Goal: Information Seeking & Learning: Find specific fact

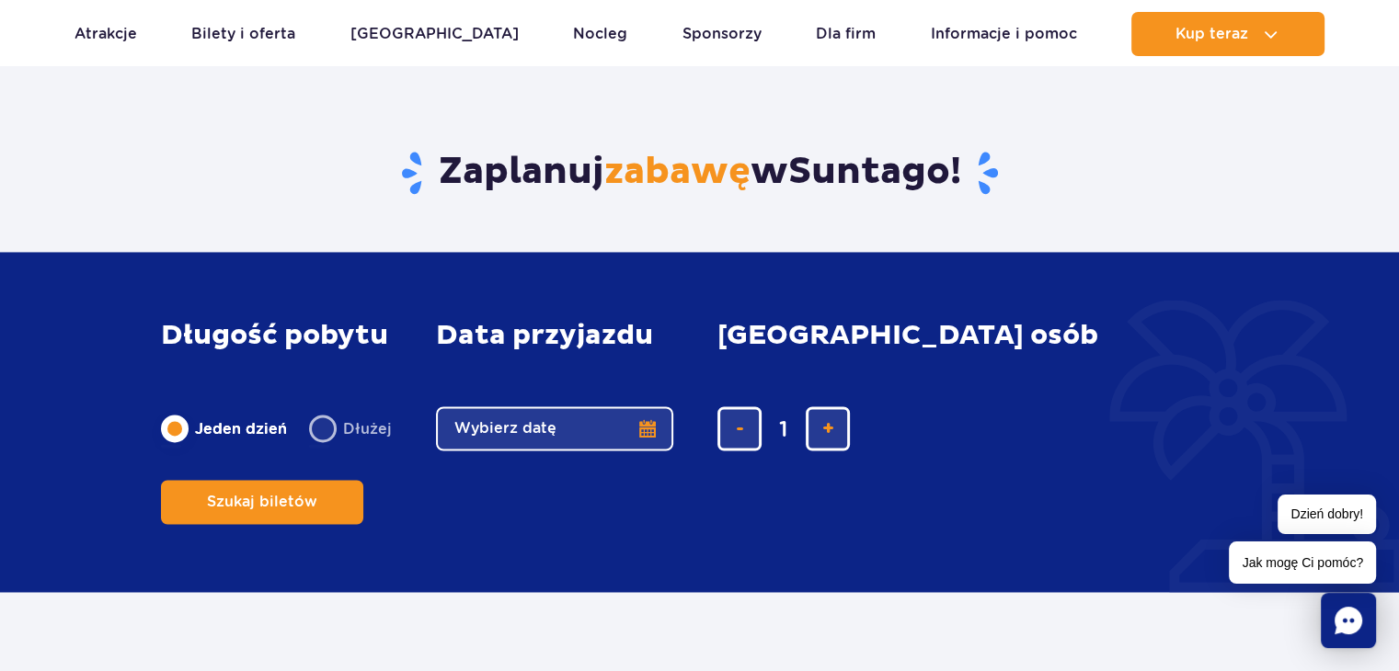
scroll to position [2913, 0]
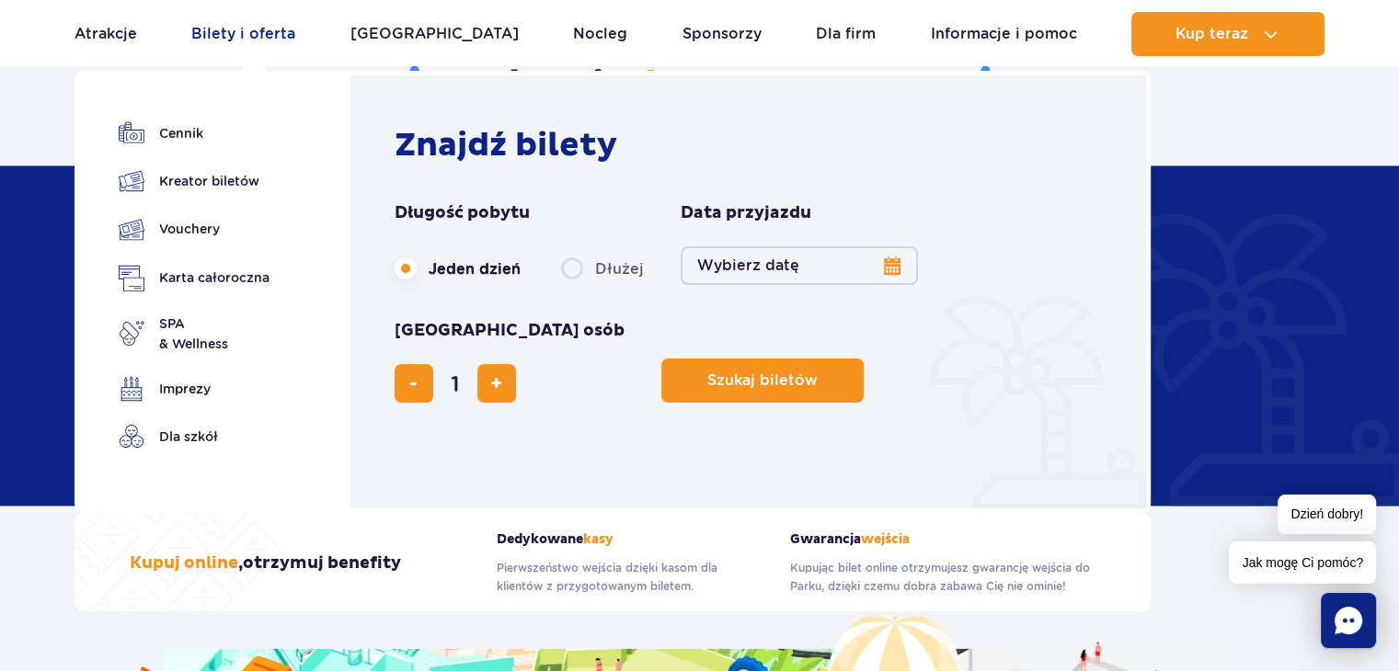
click at [265, 35] on link "Bilety i oferta" at bounding box center [243, 34] width 104 height 44
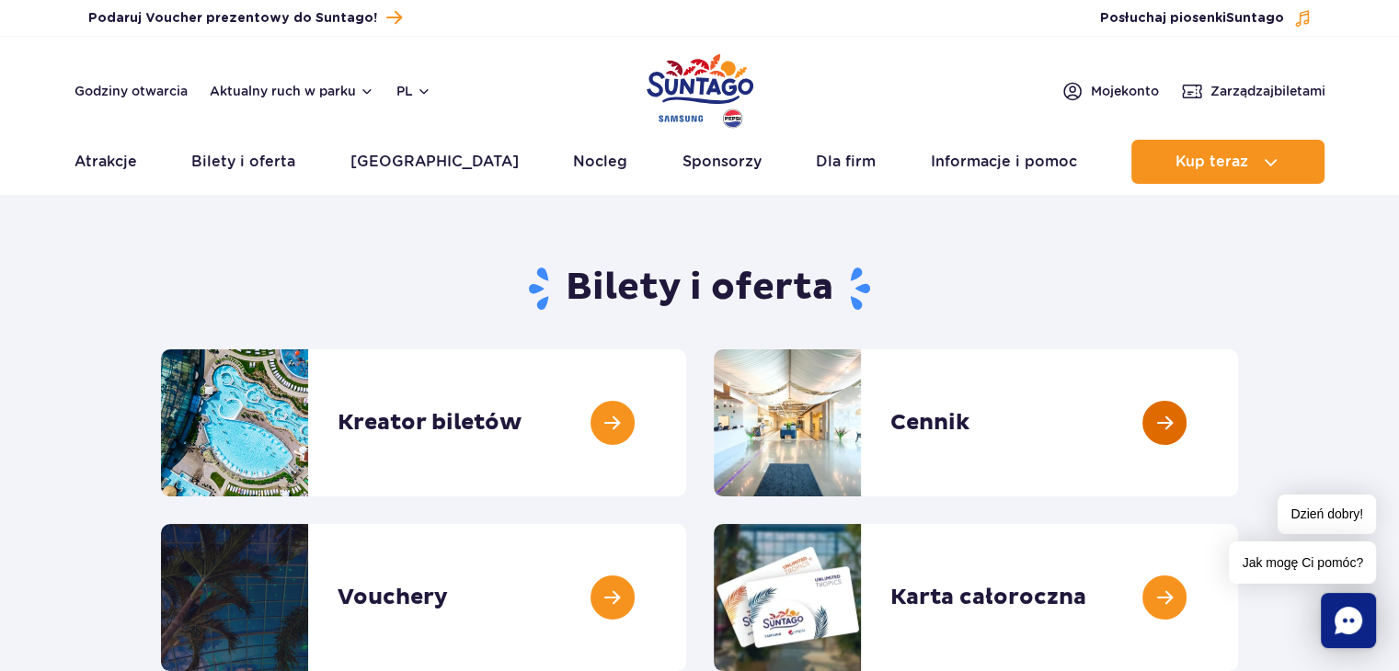
click at [1238, 421] on link at bounding box center [1238, 423] width 0 height 147
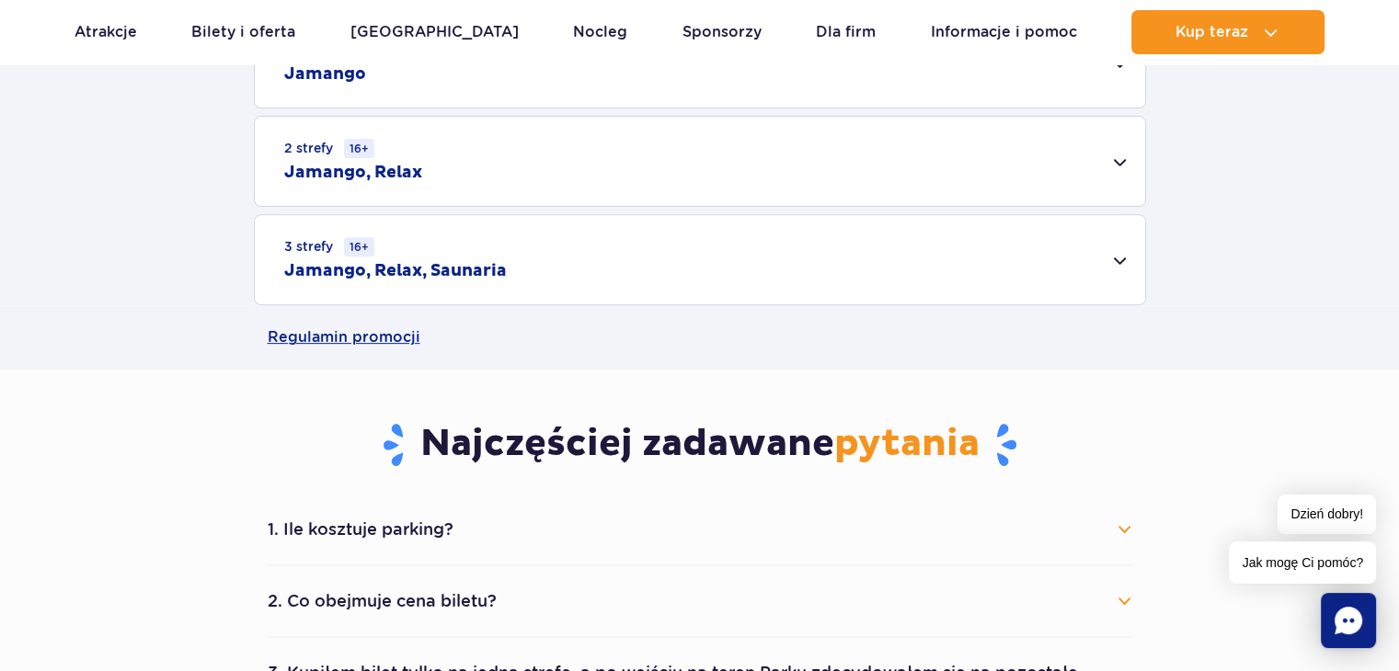
scroll to position [699, 0]
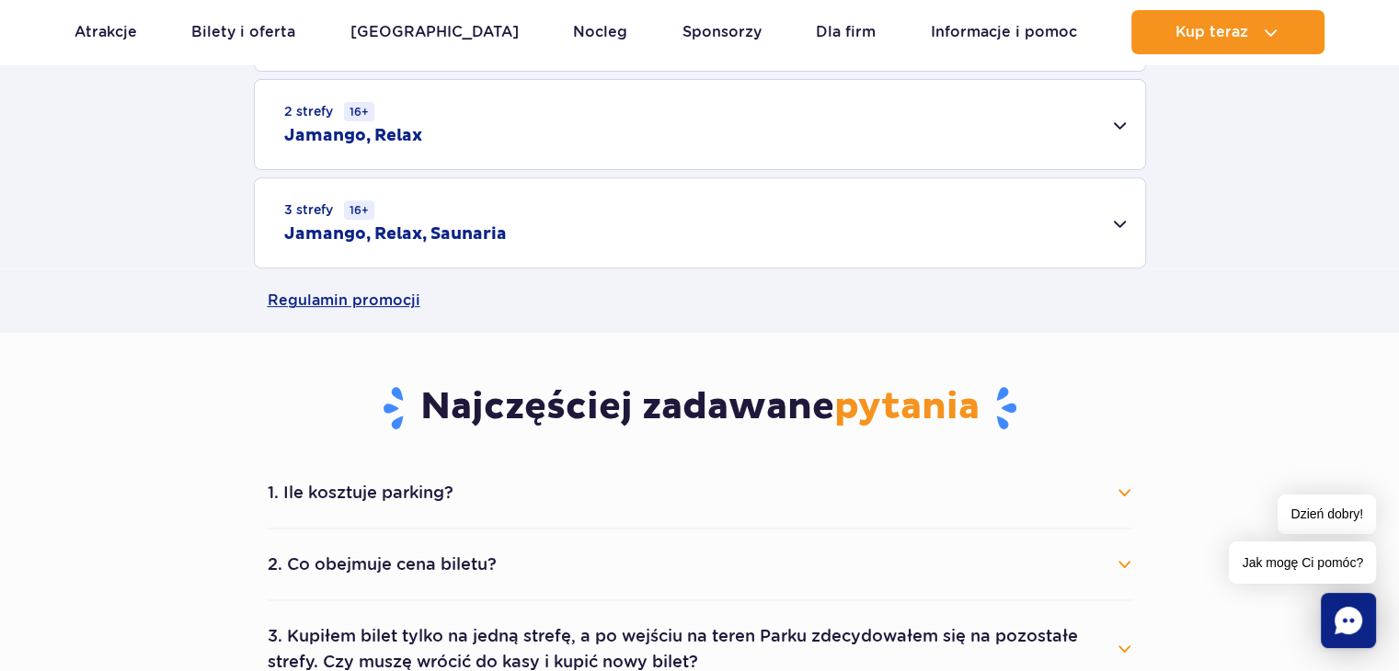
click at [395, 131] on h2 "Jamango, Relax" at bounding box center [353, 136] width 138 height 22
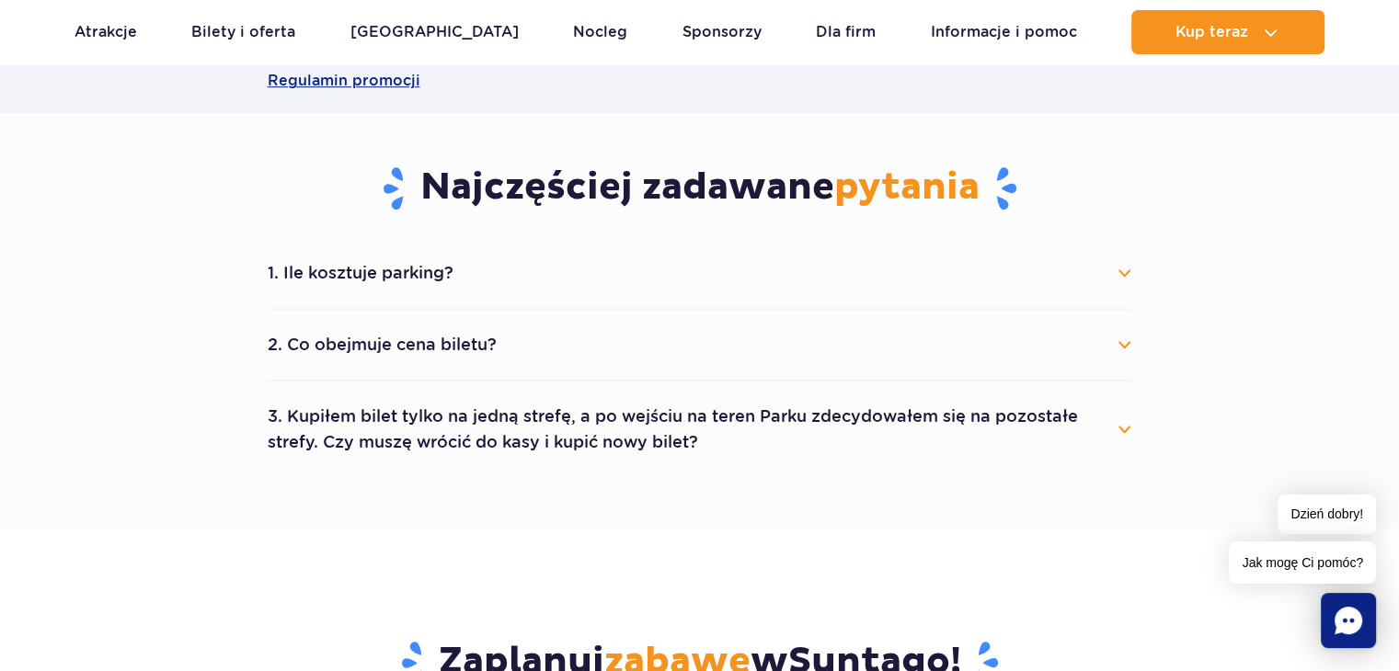
scroll to position [1188, 0]
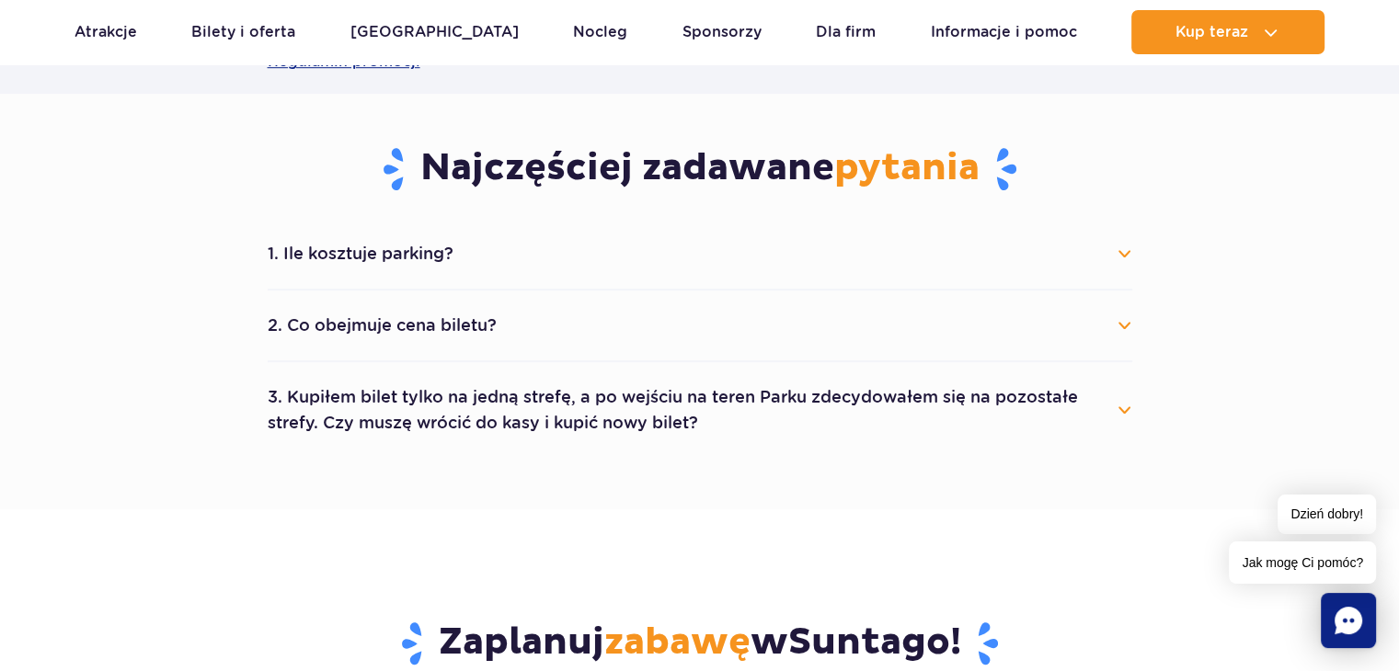
click at [1126, 409] on button "3. Kupiłem bilet tylko na jedną strefę, a po wejściu na teren Parku zdecydowałe…" at bounding box center [700, 410] width 865 height 66
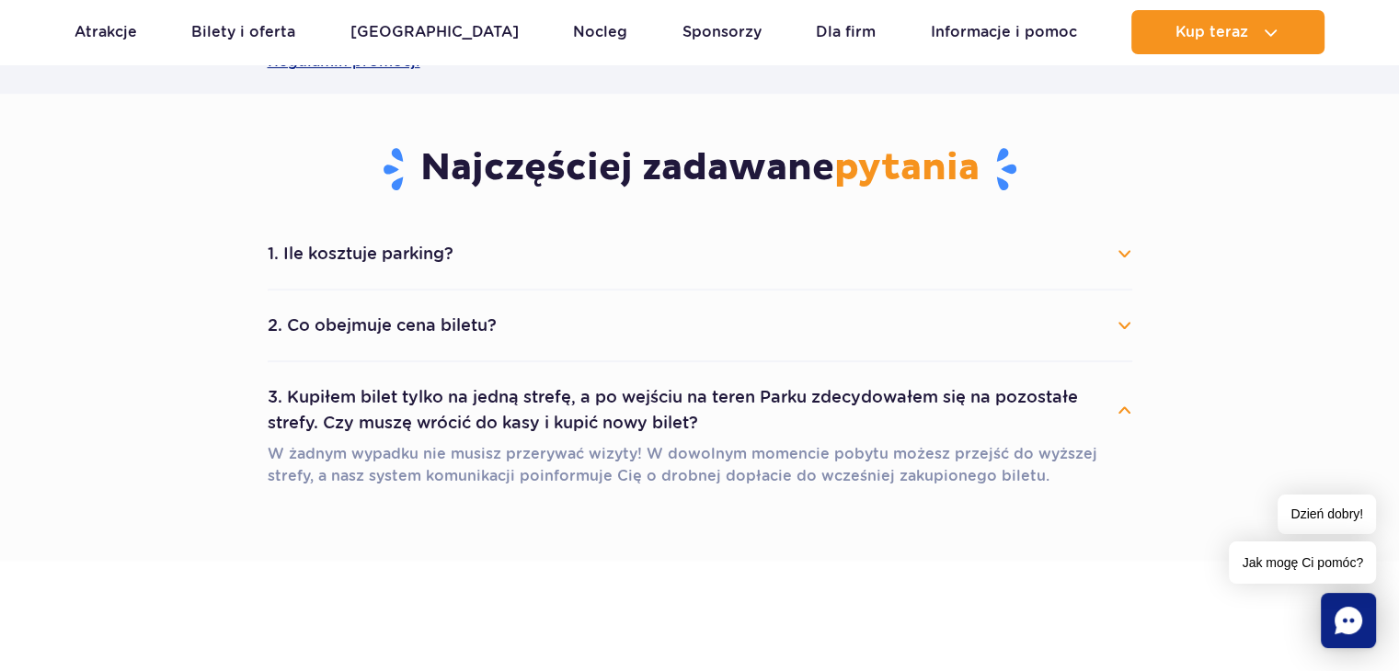
click at [1122, 325] on button "2. Co obejmuje cena biletu?" at bounding box center [700, 325] width 865 height 40
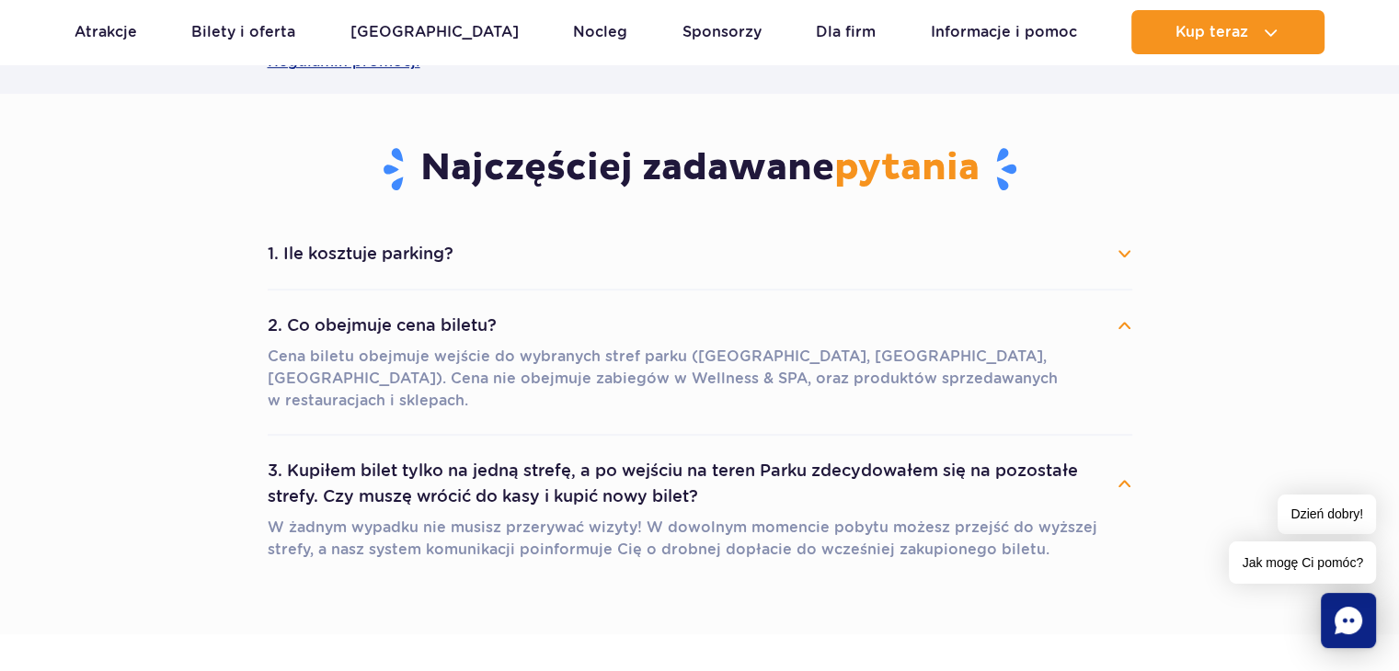
click at [1122, 251] on button "1. Ile kosztuje parking?" at bounding box center [700, 254] width 865 height 40
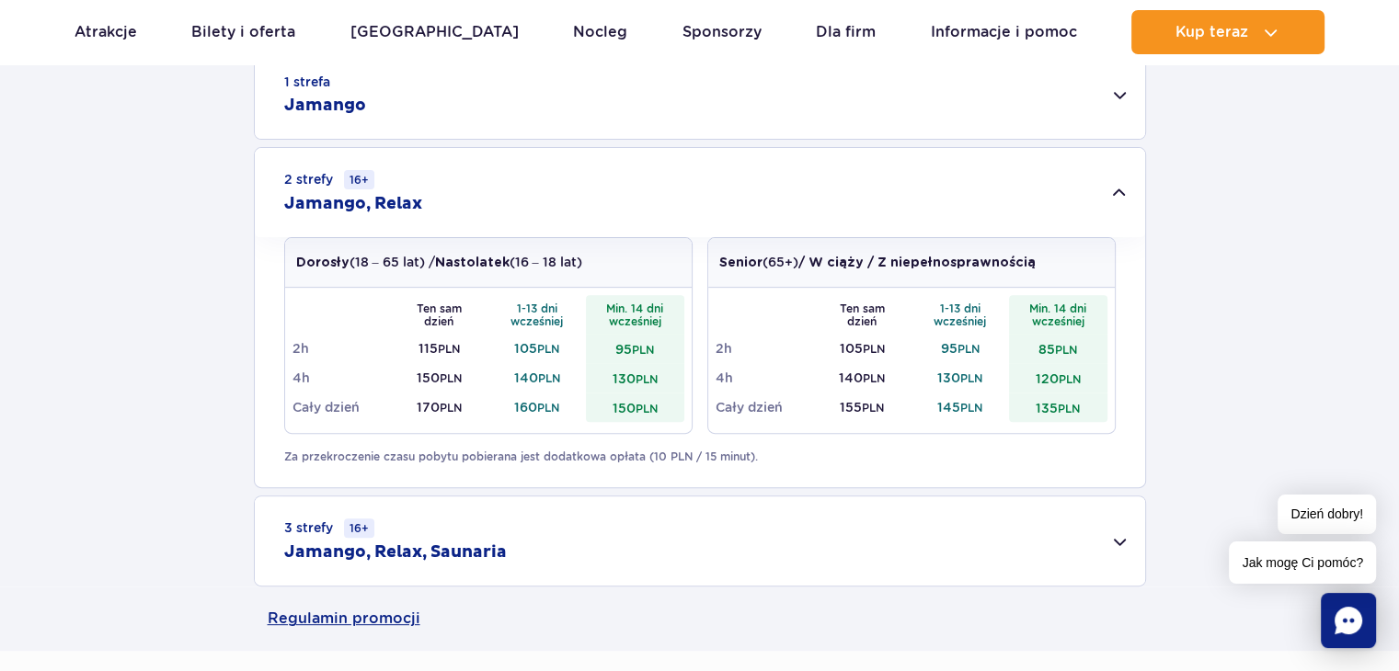
scroll to position [618, 0]
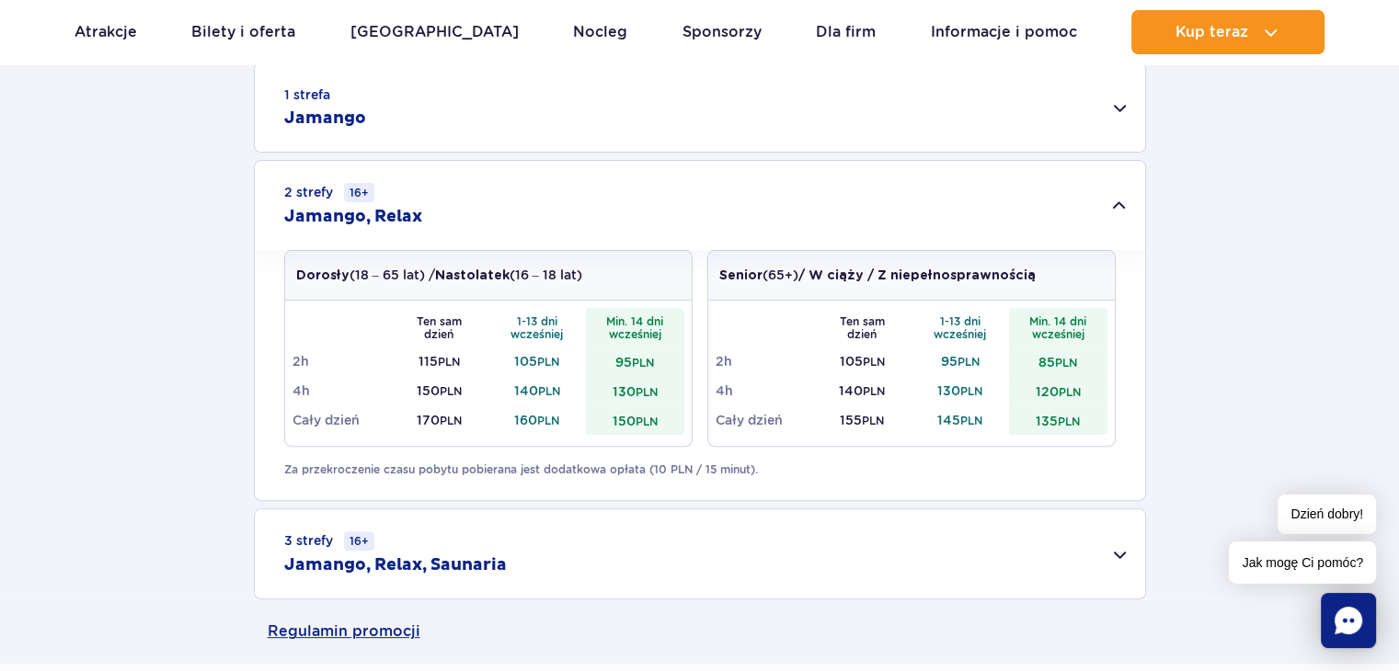
click at [1270, 560] on span "Jak mogę Ci pomóc?" at bounding box center [1302, 563] width 147 height 42
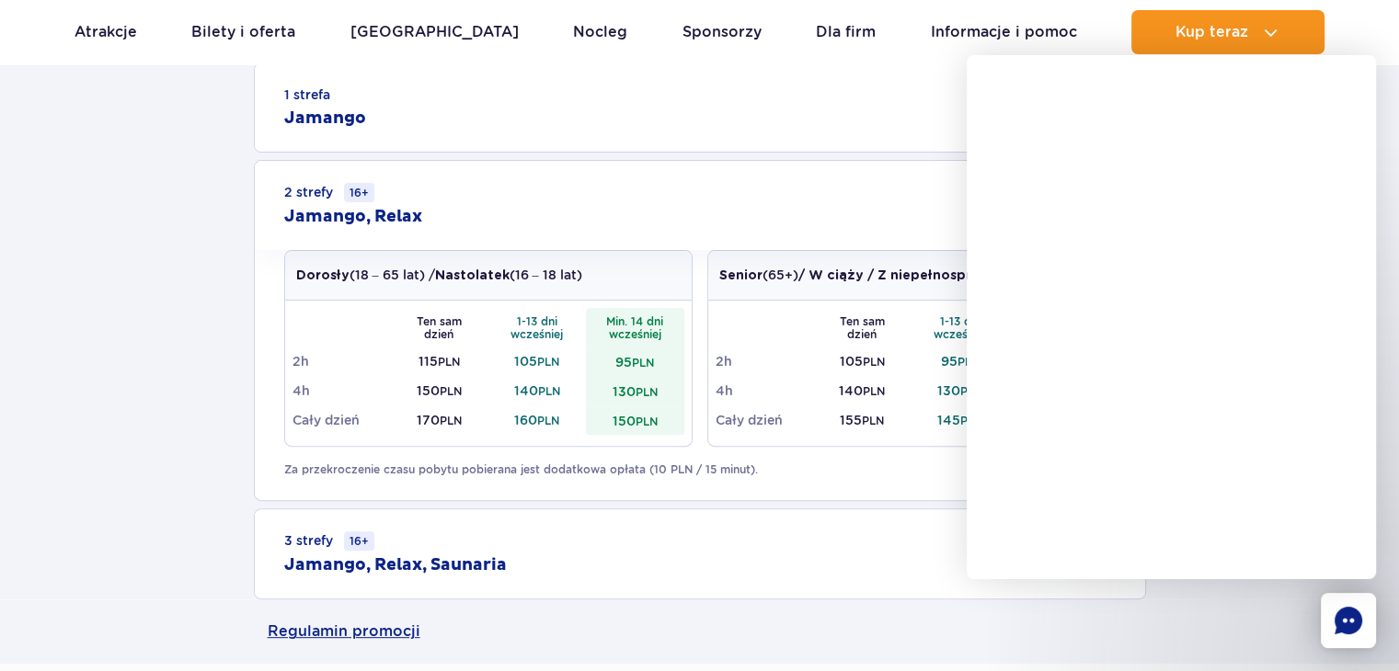
click at [583, 112] on div "1 strefa Jamango" at bounding box center [700, 107] width 890 height 88
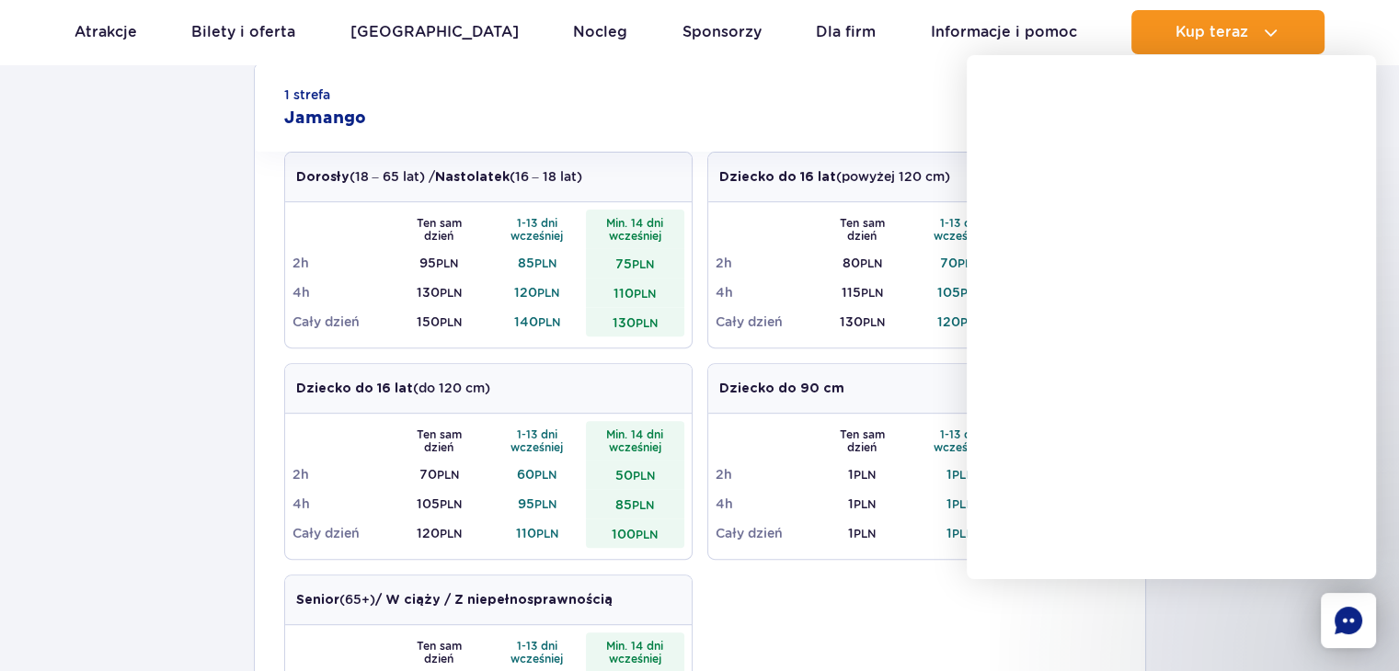
click at [52, 222] on div "1 strefa Jamango Dorosły (18 – 65 lat) / Nastolatek (16 – 18 lat) Ten sam dzień…" at bounding box center [699, 668] width 1399 height 1210
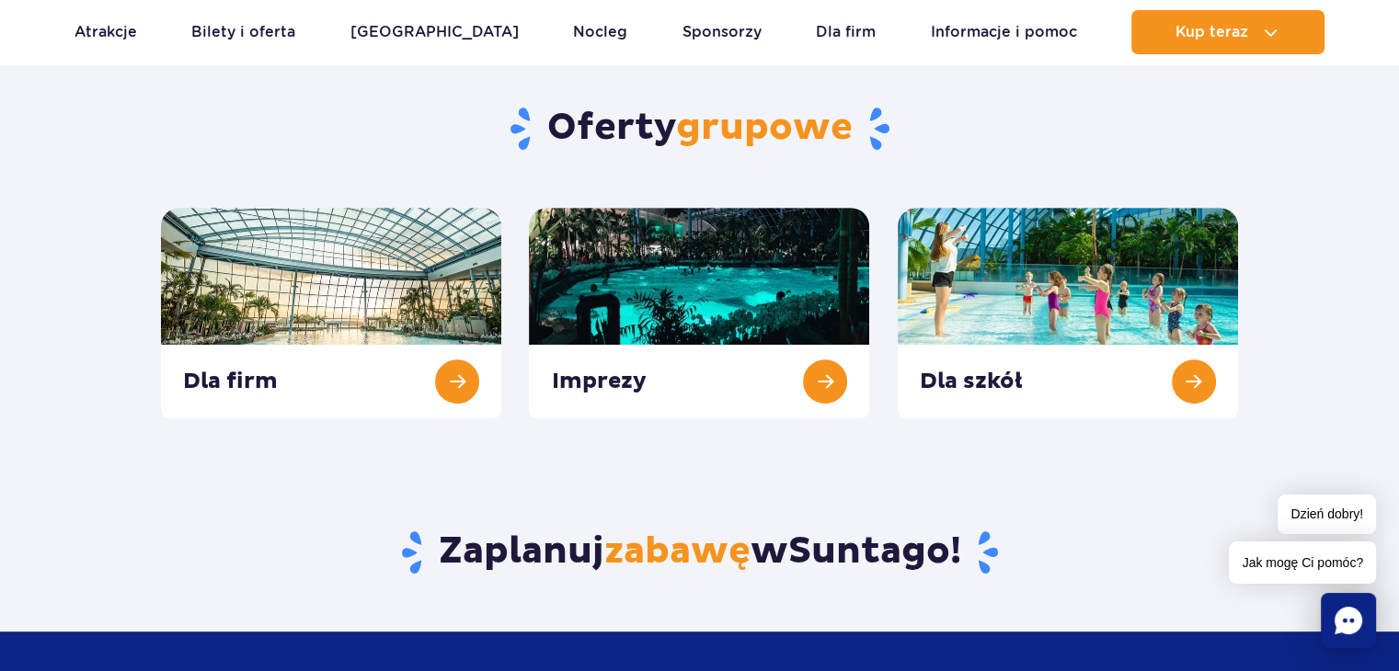
scroll to position [88, 0]
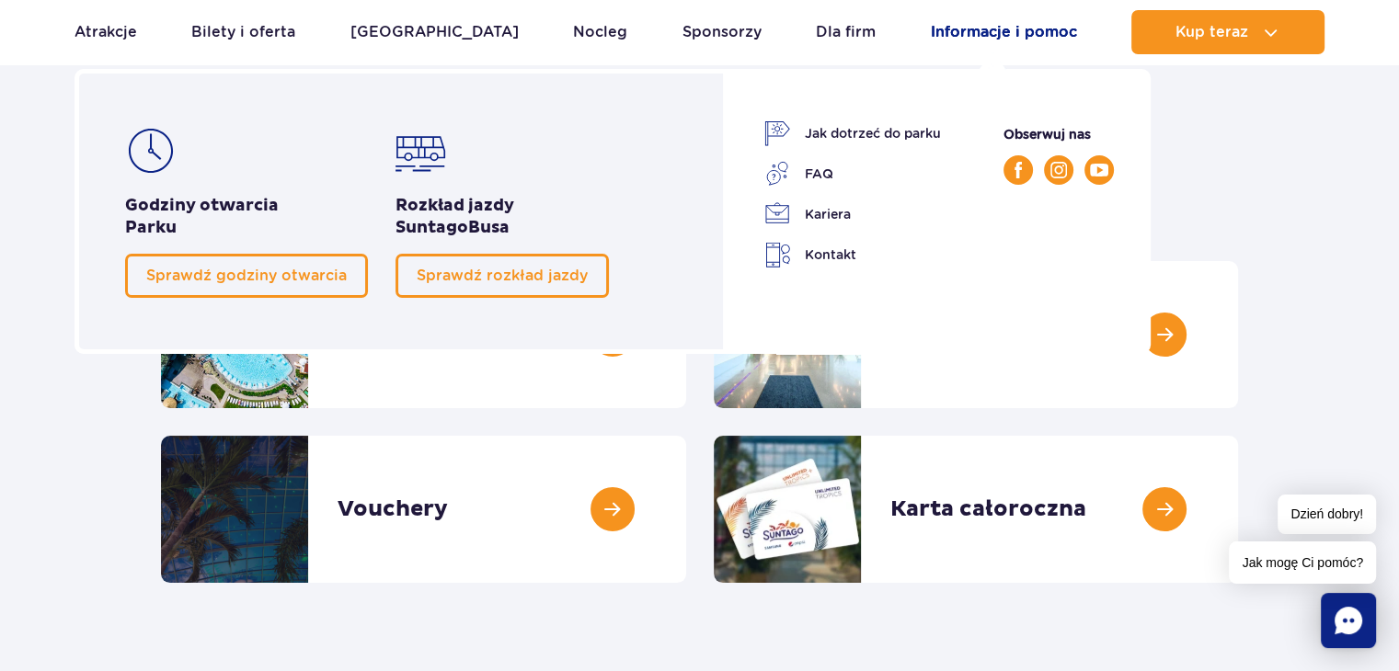
click at [978, 32] on link "Informacje i pomoc" at bounding box center [1004, 32] width 146 height 44
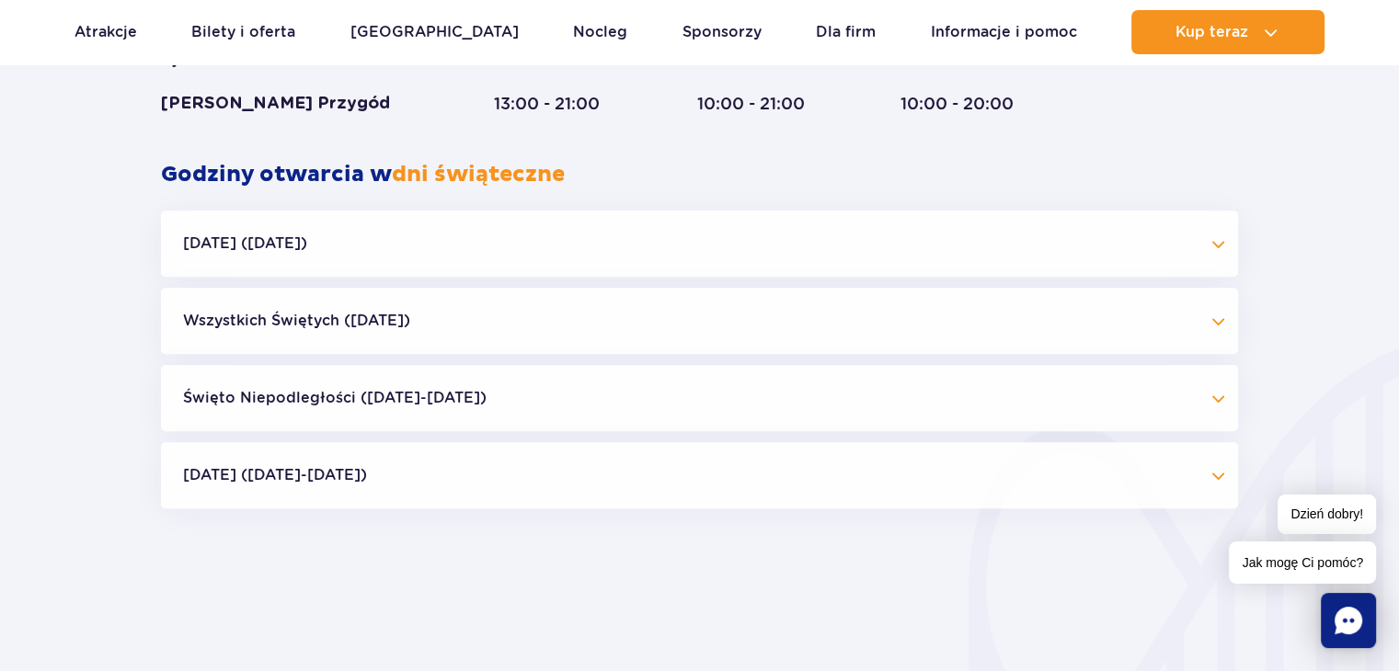
scroll to position [1489, 0]
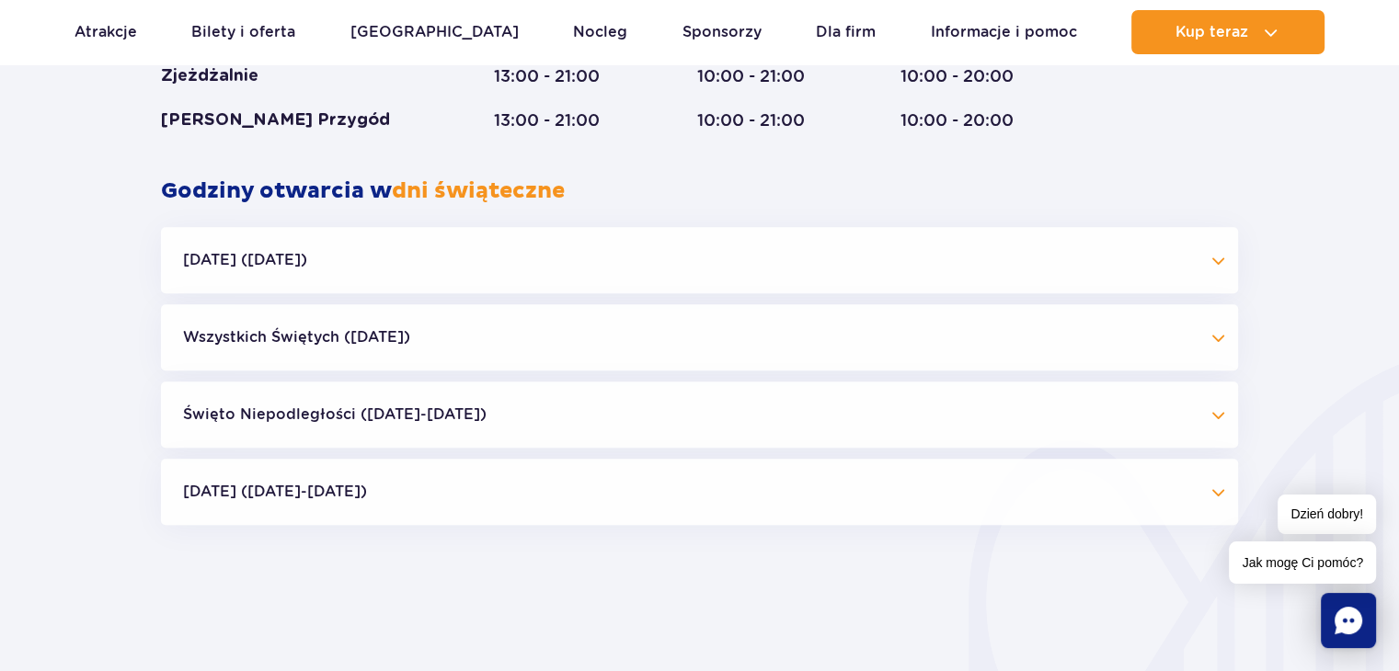
click at [1220, 331] on button "Wszystkich Świętych (01.11.25)" at bounding box center [699, 337] width 1077 height 66
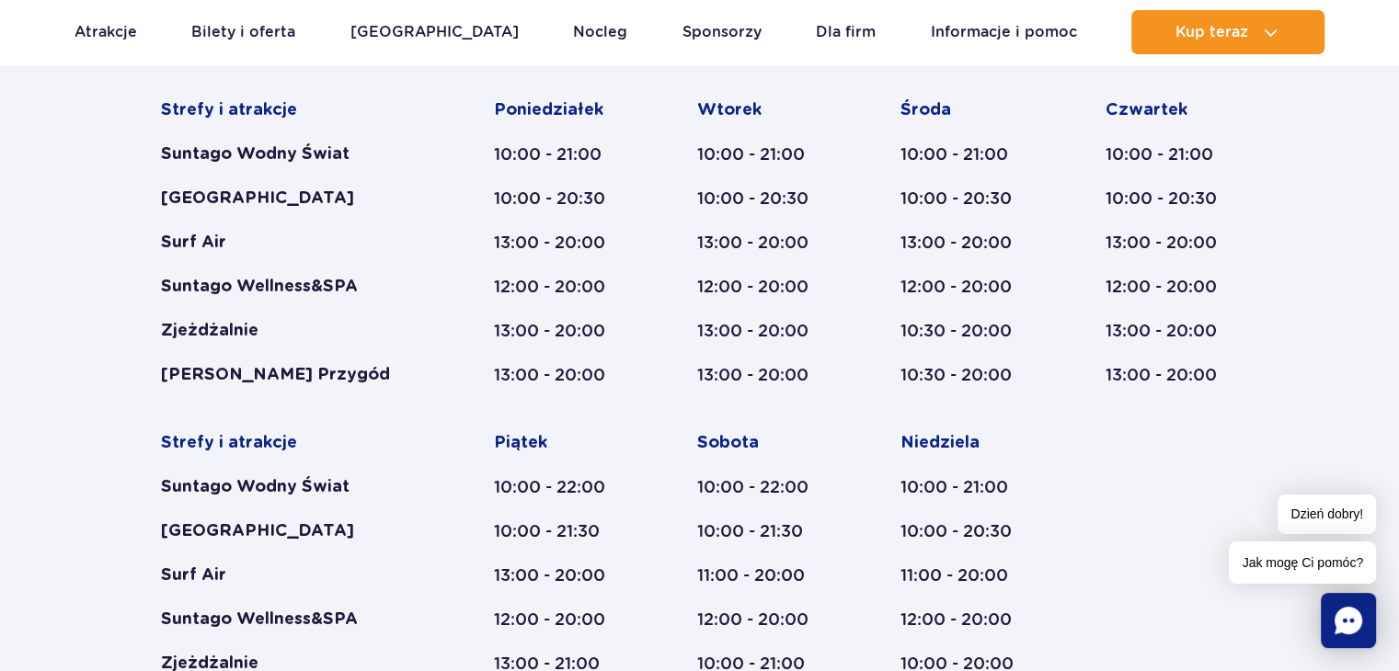
scroll to position [23, 0]
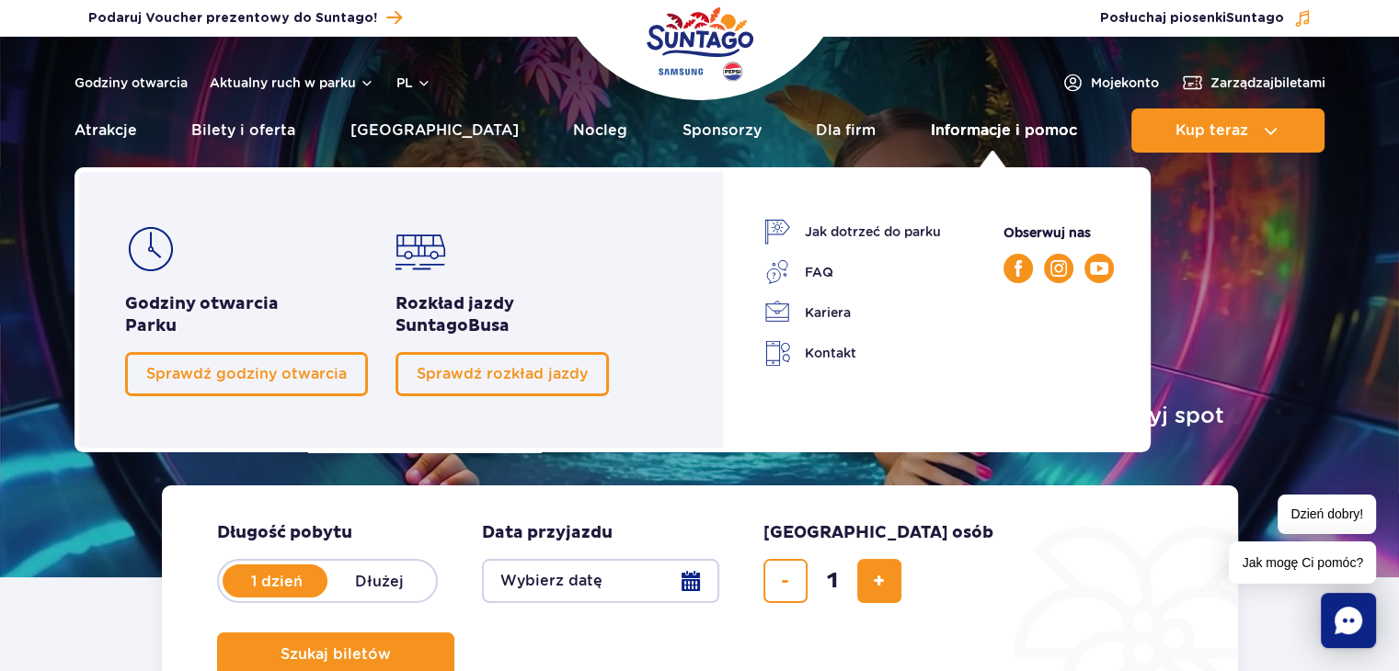
click at [974, 127] on link "Informacje i pomoc" at bounding box center [1004, 131] width 146 height 44
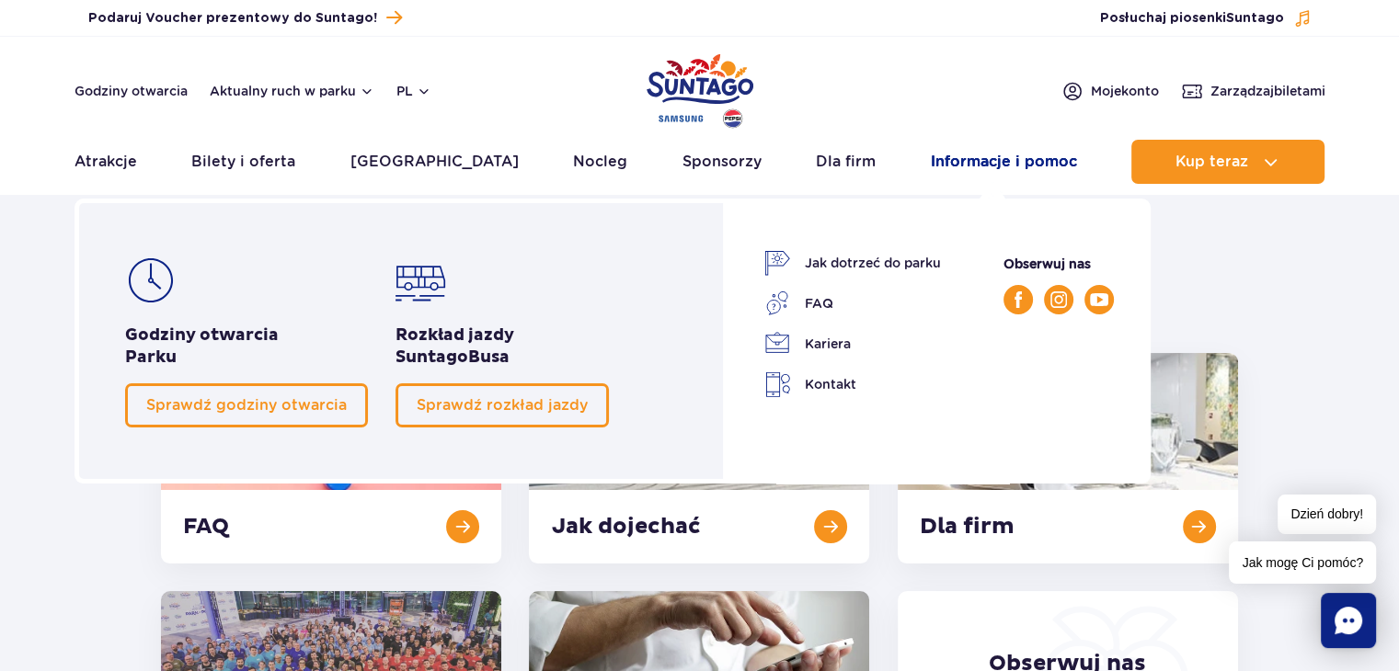
click at [970, 155] on link "Informacje i pomoc" at bounding box center [1004, 162] width 146 height 44
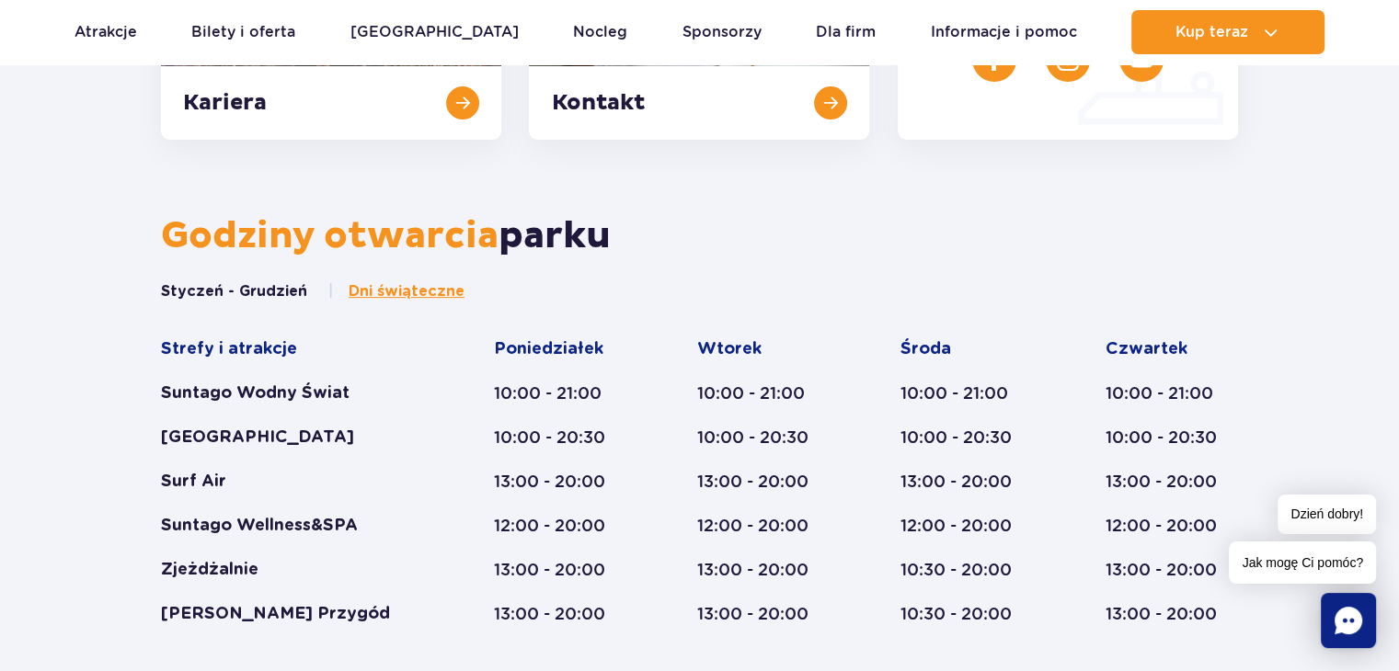
scroll to position [674, 0]
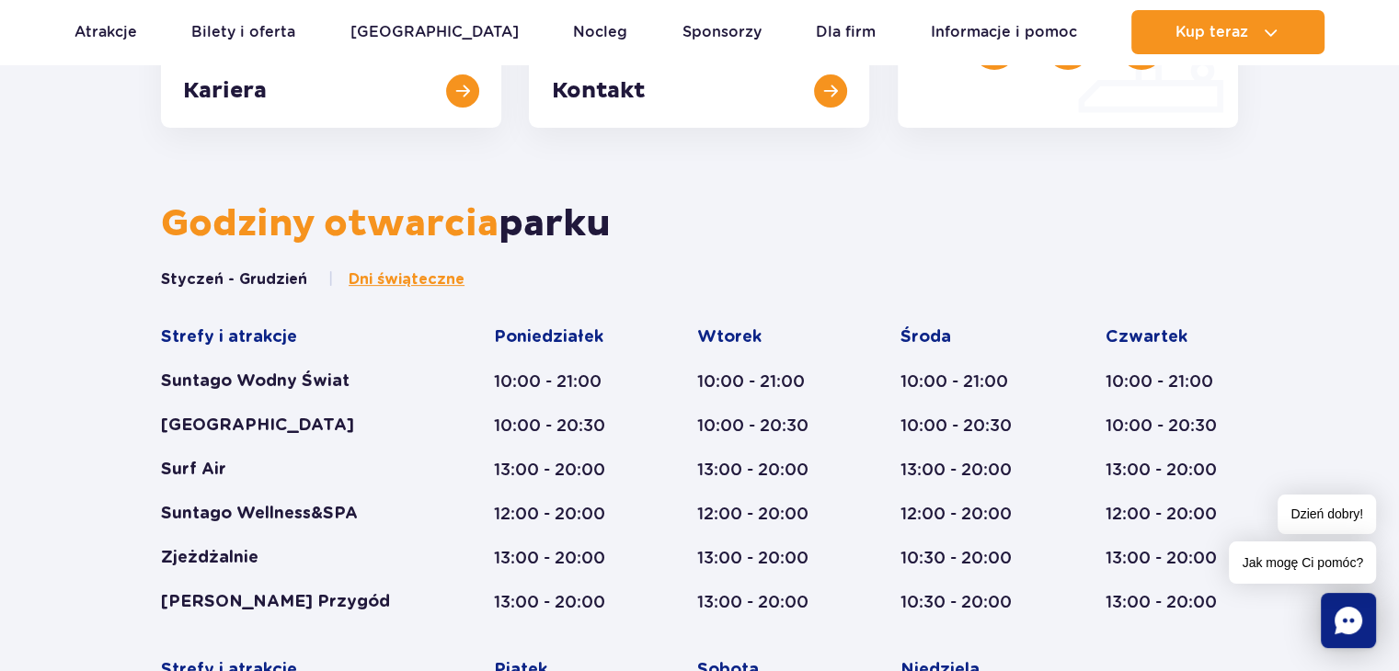
click at [383, 276] on span "Dni świąteczne" at bounding box center [407, 280] width 116 height 20
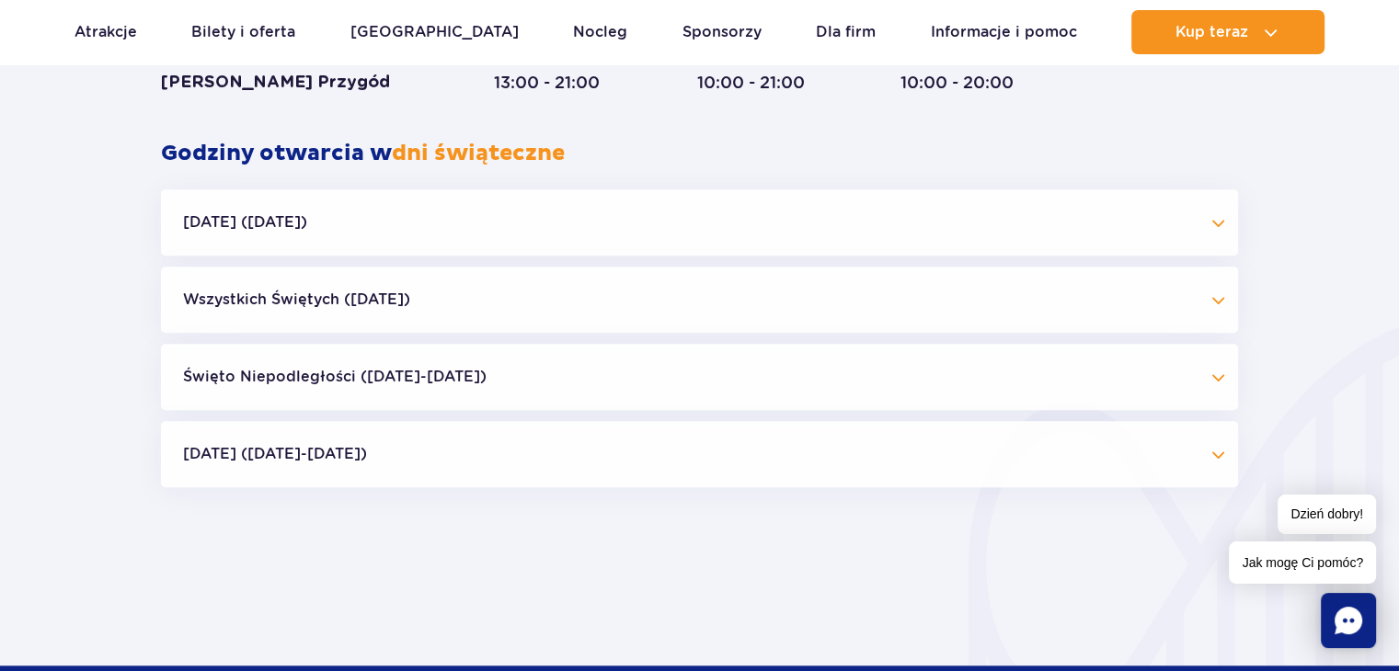
scroll to position [1565, 0]
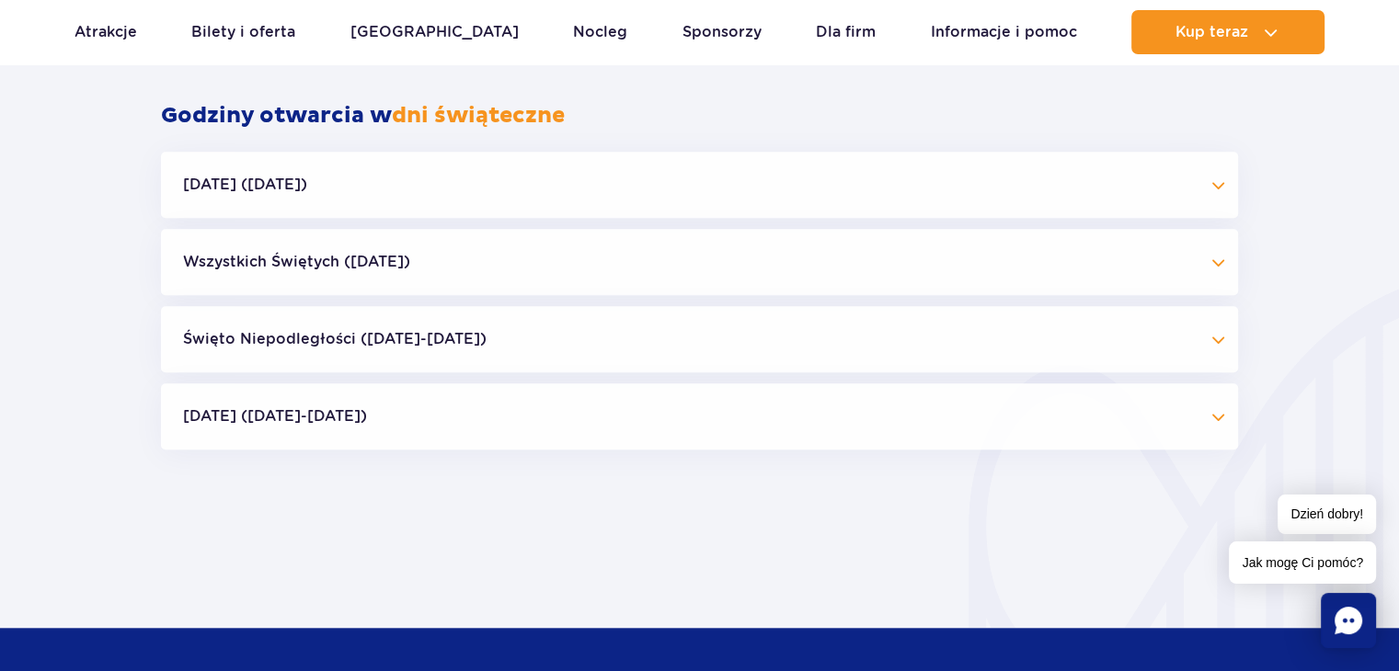
click at [1219, 262] on button "Wszystkich Świętych ([DATE])" at bounding box center [699, 262] width 1077 height 66
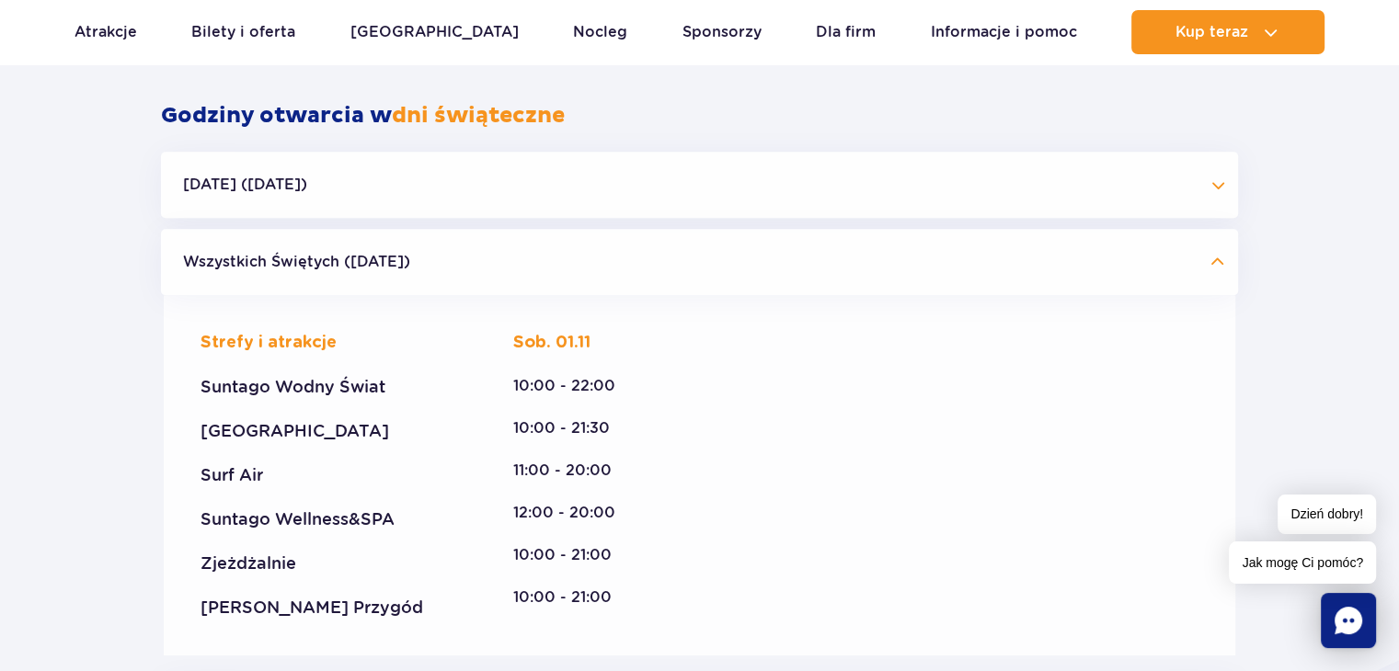
click at [1219, 262] on button "Wszystkich Świętych ([DATE])" at bounding box center [699, 262] width 1077 height 66
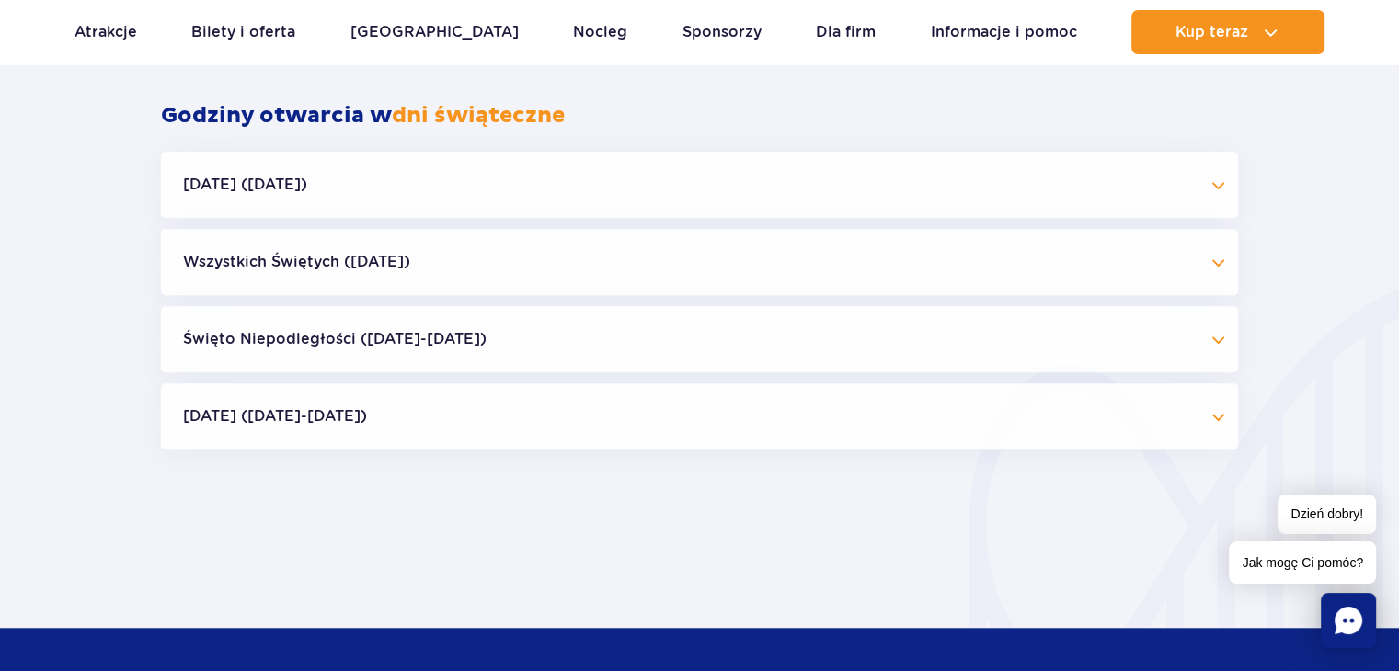
click at [1217, 415] on button "[DATE] ([DATE]-[DATE])" at bounding box center [699, 417] width 1077 height 66
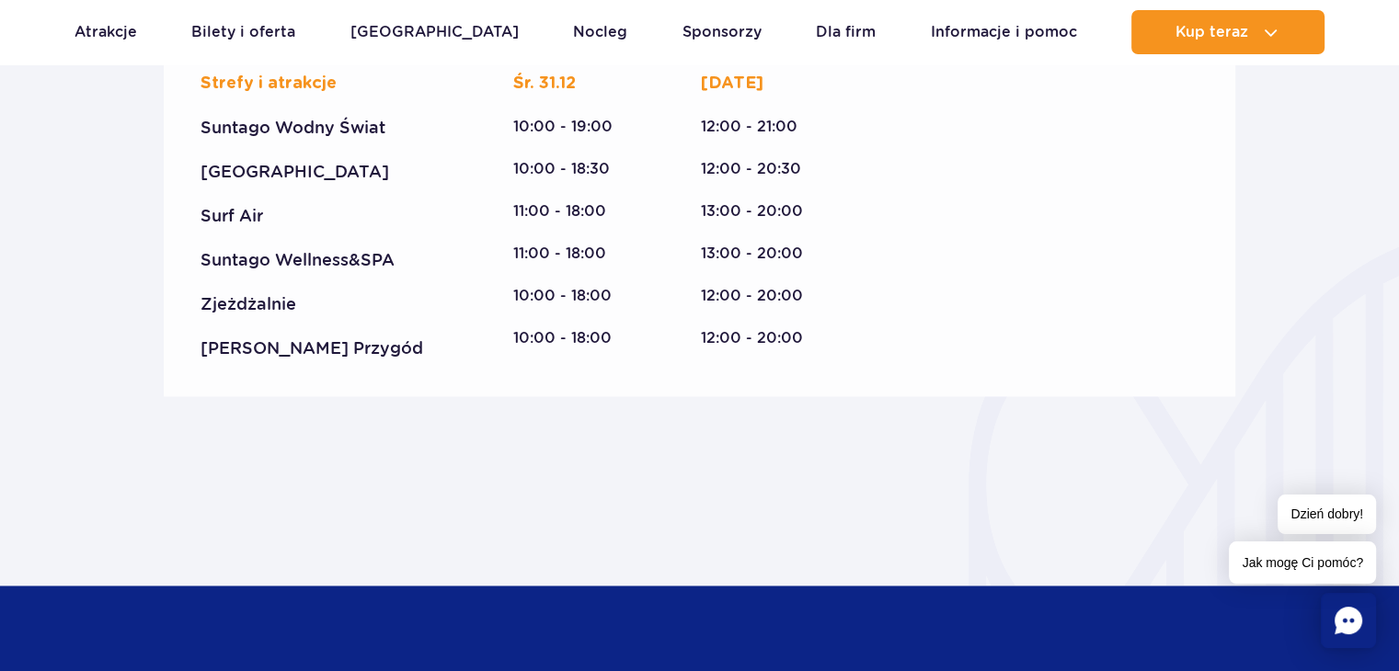
scroll to position [2681, 0]
